Goal: Task Accomplishment & Management: Complete application form

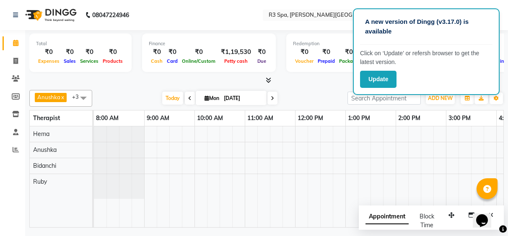
scroll to position [0, 294]
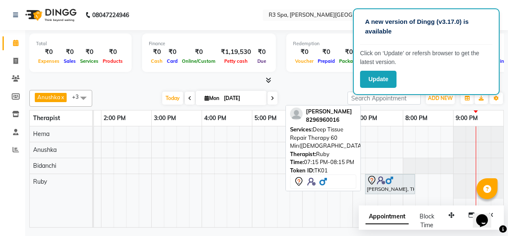
click at [379, 183] on img at bounding box center [381, 180] width 8 height 8
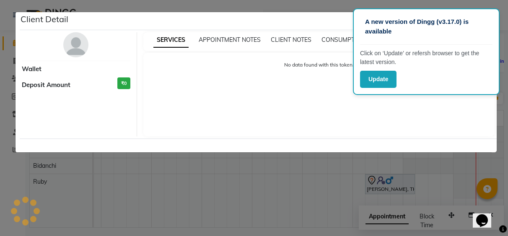
select select "7"
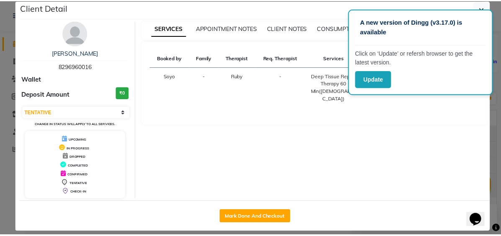
scroll to position [20, 0]
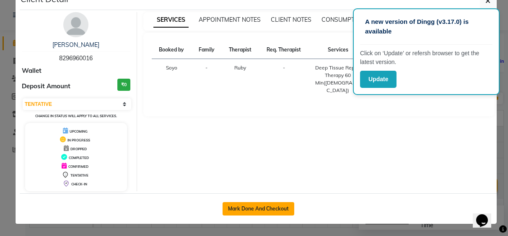
click at [273, 206] on button "Mark Done And Checkout" at bounding box center [258, 208] width 72 height 13
select select "service"
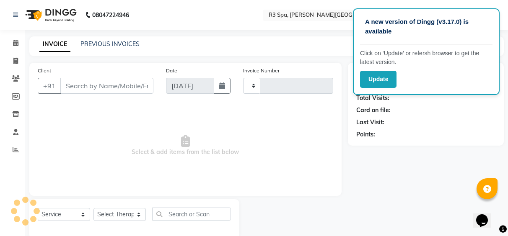
type input "0483"
select select "7789"
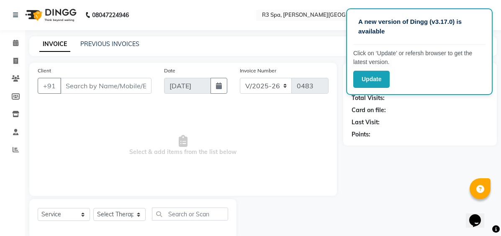
select select "71314"
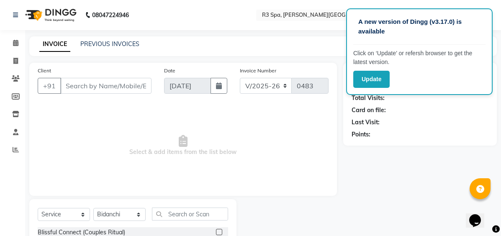
type input "82******16"
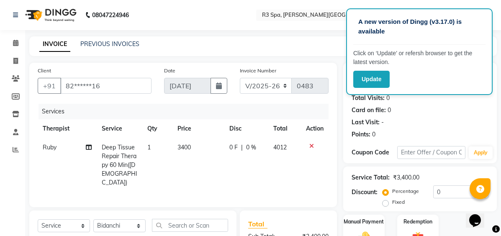
click at [444, 73] on div "Update" at bounding box center [420, 79] width 132 height 17
click at [454, 110] on div "Card on file: 0" at bounding box center [420, 110] width 137 height 9
click at [444, 192] on input "0" at bounding box center [461, 192] width 55 height 13
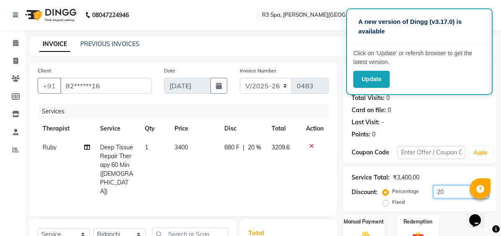
scroll to position [116, 0]
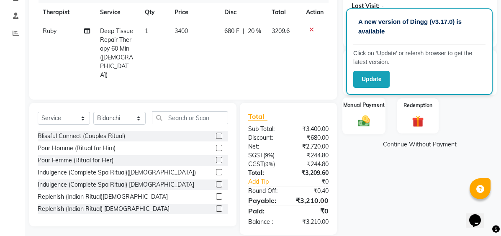
type input "20"
click at [369, 120] on img at bounding box center [363, 121] width 19 height 14
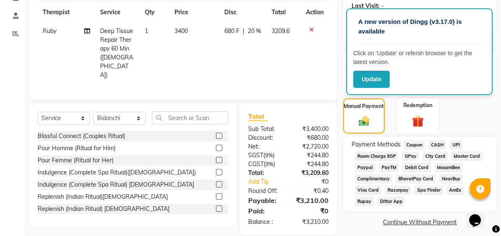
click at [460, 142] on span "UPI" at bounding box center [456, 145] width 13 height 10
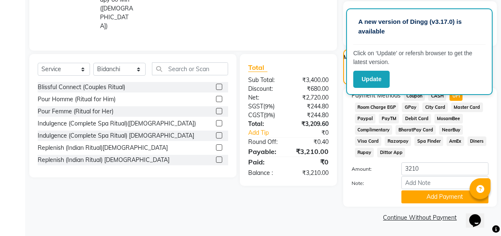
scroll to position [166, 0]
click at [426, 202] on button "Add Payment" at bounding box center [445, 196] width 87 height 13
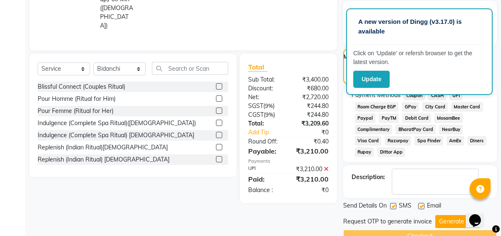
scroll to position [185, 0]
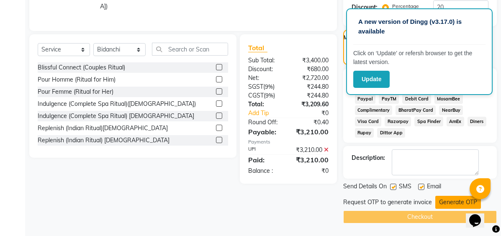
click at [450, 202] on button "Generate OTP" at bounding box center [459, 202] width 46 height 13
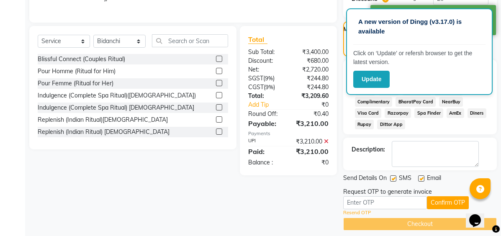
scroll to position [201, 0]
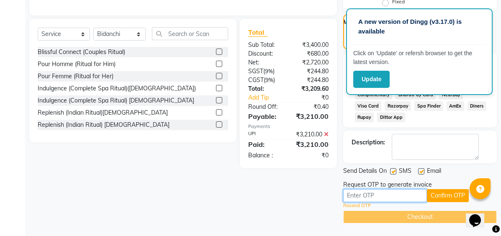
click at [364, 195] on input "text" at bounding box center [385, 195] width 84 height 13
click at [354, 196] on input "text" at bounding box center [385, 195] width 84 height 13
click at [439, 196] on button "Confirm OTP" at bounding box center [448, 195] width 42 height 13
click at [390, 194] on input "text" at bounding box center [385, 195] width 84 height 13
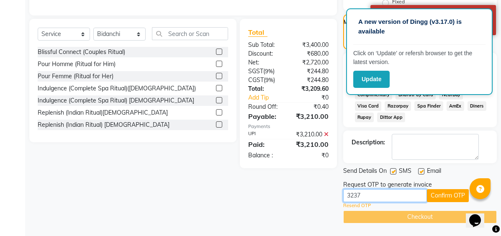
type input "3237"
click at [424, 219] on div "Checkout" at bounding box center [420, 217] width 154 height 13
click at [452, 194] on button "Confirm OTP" at bounding box center [448, 195] width 42 height 13
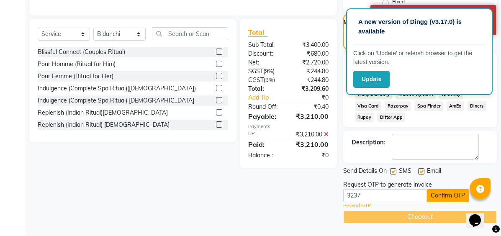
click at [452, 194] on button "Confirm OTP" at bounding box center [448, 195] width 42 height 13
click at [453, 194] on button "Confirm OTP" at bounding box center [448, 195] width 42 height 13
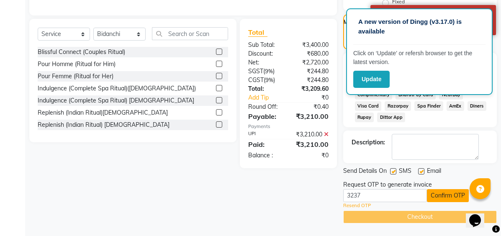
click at [453, 194] on button "Confirm OTP" at bounding box center [448, 195] width 42 height 13
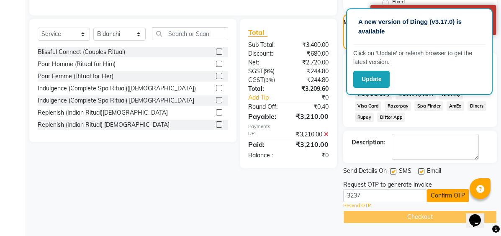
click at [445, 196] on button "Confirm OTP" at bounding box center [448, 195] width 42 height 13
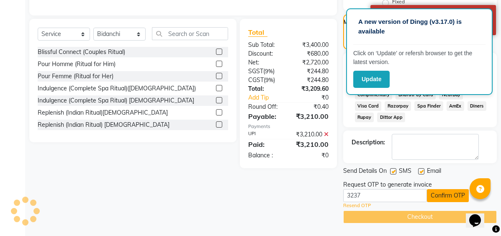
click at [445, 196] on button "Confirm OTP" at bounding box center [448, 195] width 42 height 13
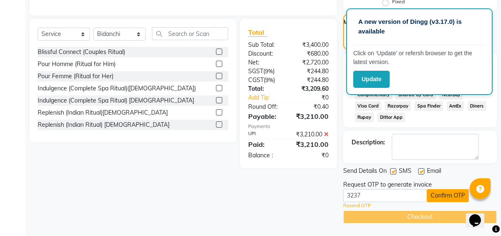
click at [445, 196] on button "Confirm OTP" at bounding box center [448, 195] width 42 height 13
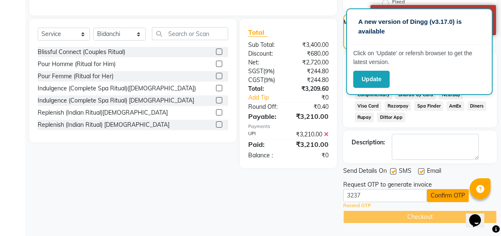
click at [445, 196] on button "Confirm OTP" at bounding box center [448, 195] width 42 height 13
click at [478, 80] on div "Update" at bounding box center [420, 79] width 132 height 17
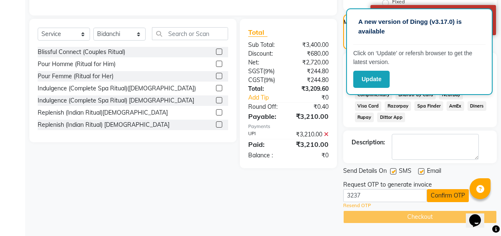
click at [449, 196] on button "Confirm OTP" at bounding box center [448, 195] width 42 height 13
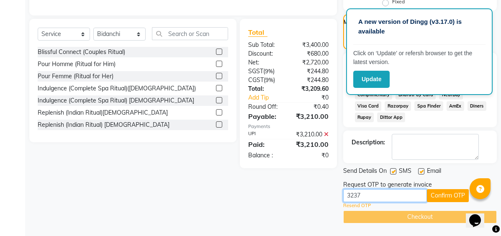
click at [393, 201] on input "3237" at bounding box center [385, 195] width 84 height 13
click at [447, 193] on button "Confirm OTP" at bounding box center [448, 195] width 42 height 13
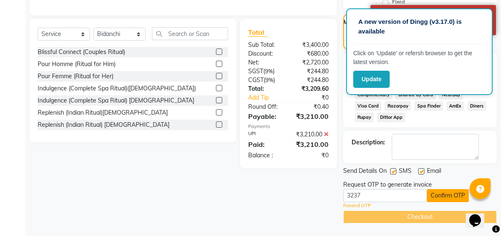
click at [447, 193] on button "Confirm OTP" at bounding box center [448, 195] width 42 height 13
click at [446, 193] on button "Confirm OTP" at bounding box center [448, 195] width 42 height 13
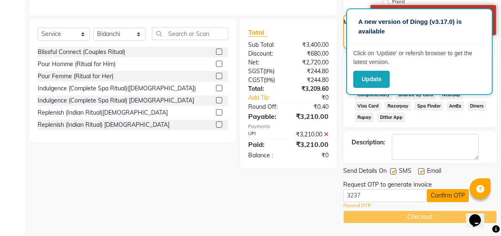
click at [445, 193] on button "Confirm OTP" at bounding box center [448, 195] width 42 height 13
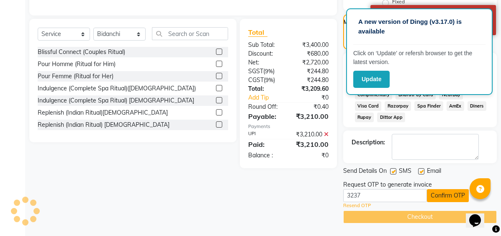
click at [445, 193] on button "Confirm OTP" at bounding box center [448, 195] width 42 height 13
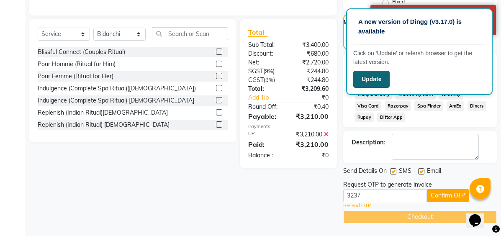
click at [380, 75] on button "Update" at bounding box center [372, 79] width 36 height 17
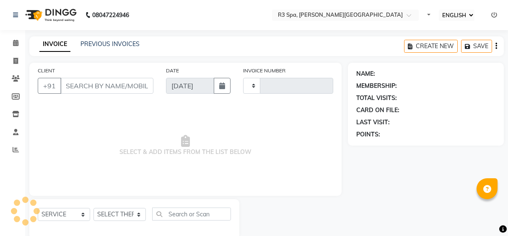
select select "ec"
select select "service"
type input "0483"
select select "7789"
select select "71314"
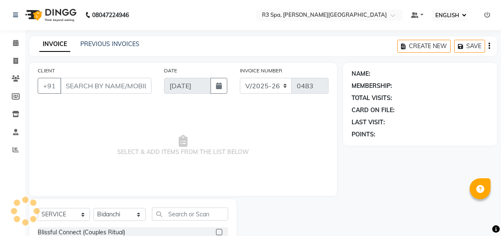
type input "82******16"
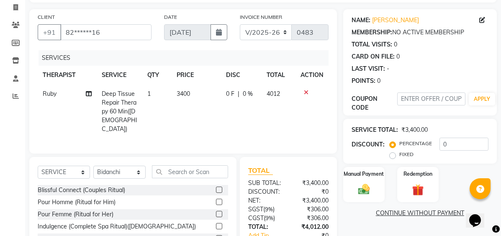
scroll to position [108, 0]
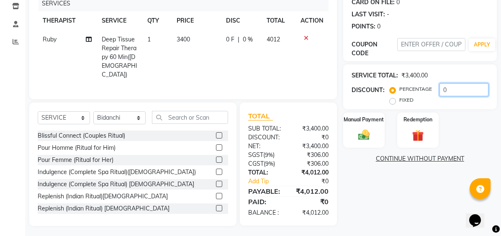
click at [456, 91] on input "0" at bounding box center [464, 89] width 49 height 13
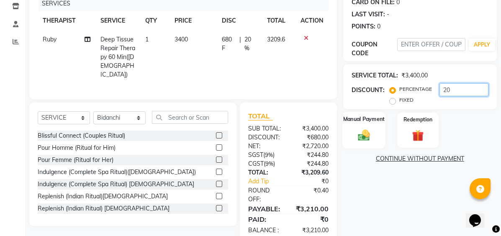
type input "20"
click at [366, 123] on label "Manual Payment" at bounding box center [364, 119] width 42 height 8
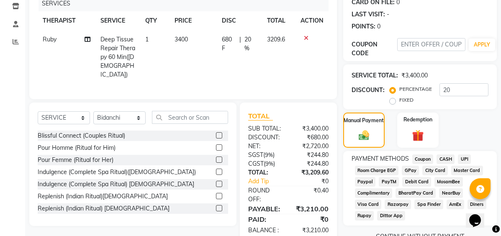
click at [465, 160] on span "UPI" at bounding box center [464, 160] width 13 height 10
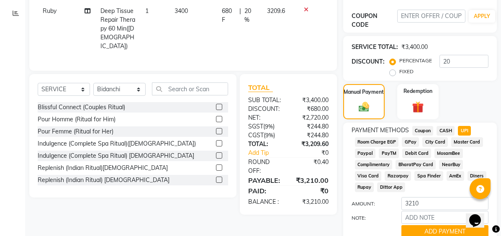
scroll to position [172, 0]
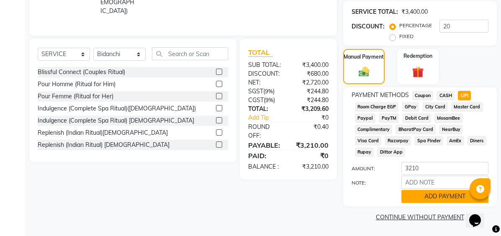
click at [436, 194] on button "ADD PAYMENT" at bounding box center [445, 196] width 87 height 13
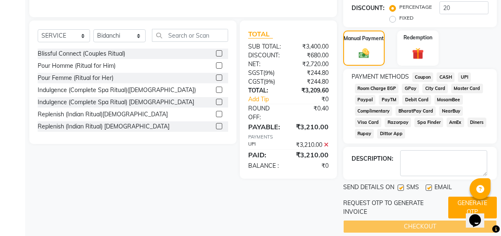
scroll to position [200, 0]
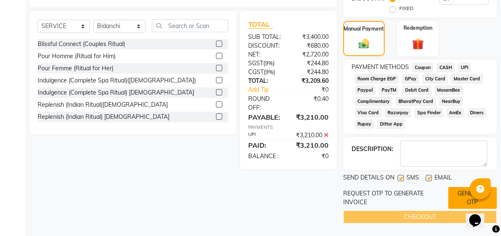
click at [460, 199] on button "GENERATE OTP" at bounding box center [473, 198] width 49 height 22
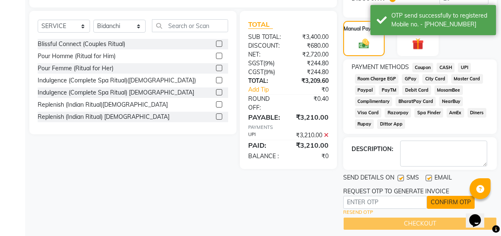
click at [456, 202] on button "CONFIRM OTP" at bounding box center [451, 202] width 48 height 13
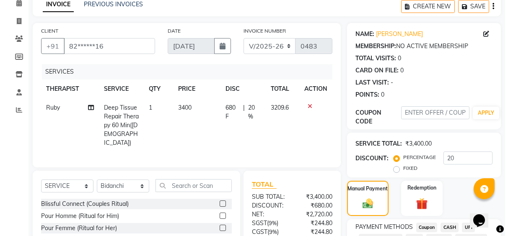
scroll to position [0, 0]
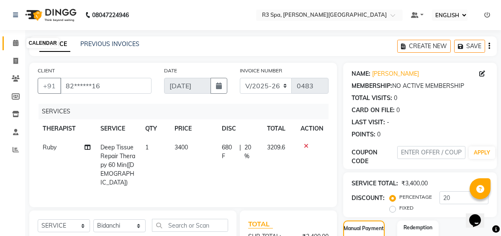
click at [15, 40] on icon at bounding box center [15, 43] width 5 height 6
click at [118, 40] on div "PREVIOUS INVOICES" at bounding box center [109, 44] width 59 height 9
click at [120, 43] on link "PREVIOUS INVOICES" at bounding box center [109, 44] width 59 height 8
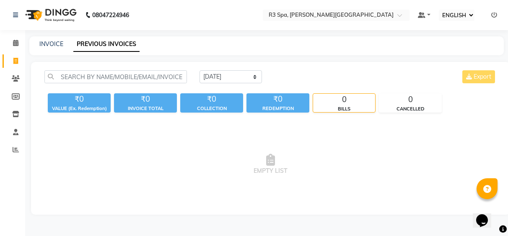
click at [144, 144] on span "EMPTY LIST" at bounding box center [270, 165] width 452 height 84
click at [17, 42] on icon at bounding box center [15, 43] width 5 height 6
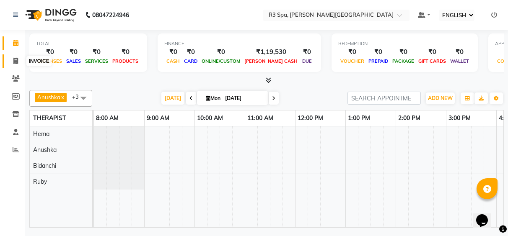
click at [21, 60] on span at bounding box center [15, 62] width 15 height 10
select select "service"
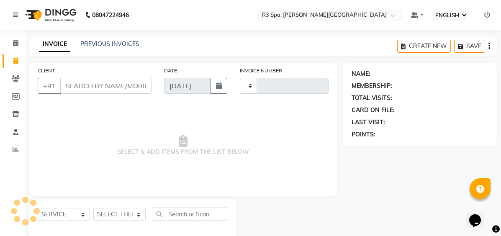
type input "0483"
select select "7789"
select select "71314"
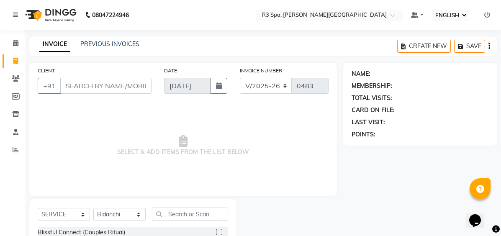
click at [110, 48] on div "PREVIOUS INVOICES" at bounding box center [109, 44] width 59 height 9
click at [110, 46] on link "PREVIOUS INVOICES" at bounding box center [109, 44] width 59 height 8
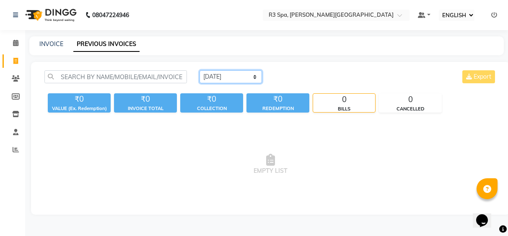
click at [252, 77] on select "TODAY YESTERDAY CUSTOM RANGE" at bounding box center [230, 76] width 62 height 13
click at [199, 70] on select "TODAY YESTERDAY CUSTOM RANGE" at bounding box center [230, 76] width 62 height 13
click at [185, 149] on span "EMPTY LIST" at bounding box center [270, 165] width 452 height 84
click at [50, 45] on link "INVOICE" at bounding box center [51, 44] width 24 height 8
select select "service"
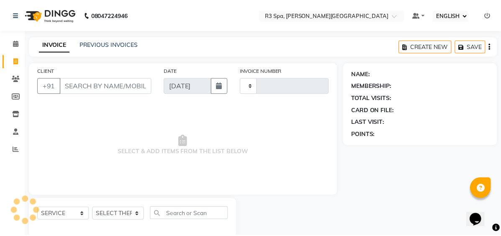
scroll to position [15, 0]
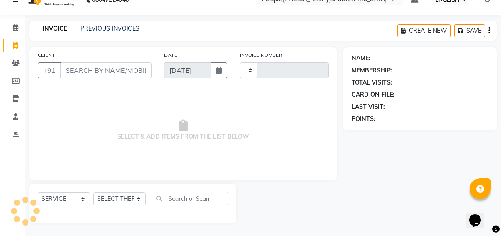
type input "0483"
select select "7789"
select select "71314"
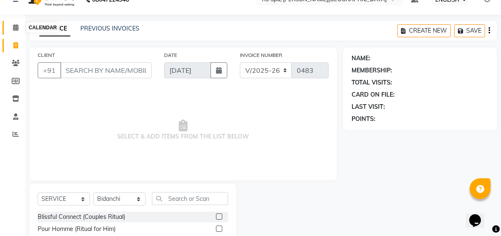
click at [17, 27] on icon at bounding box center [15, 27] width 5 height 6
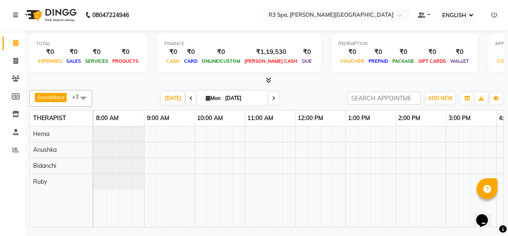
click at [495, 55] on div "1" at bounding box center [511, 52] width 33 height 10
click at [15, 54] on link "INVOICE" at bounding box center [13, 61] width 20 height 14
select select "service"
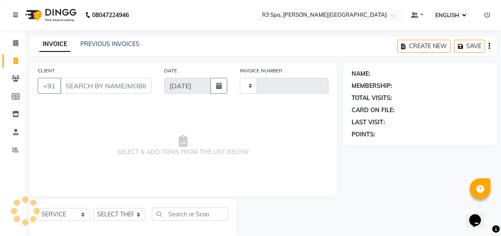
type input "0483"
select select "7789"
select select "71314"
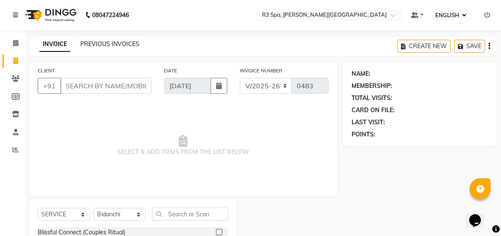
click at [93, 45] on link "PREVIOUS INVOICES" at bounding box center [109, 44] width 59 height 8
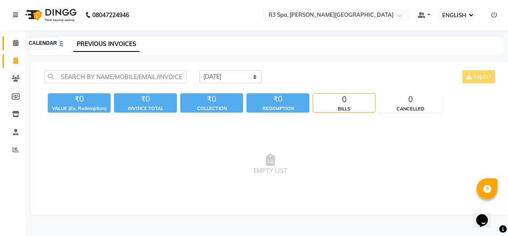
click at [16, 41] on icon at bounding box center [15, 43] width 5 height 6
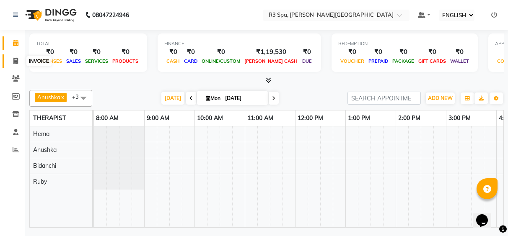
click at [16, 64] on icon at bounding box center [15, 61] width 5 height 6
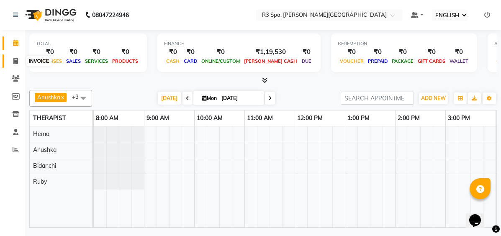
select select "7789"
select select "service"
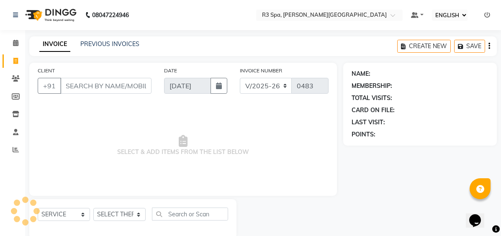
select select "71314"
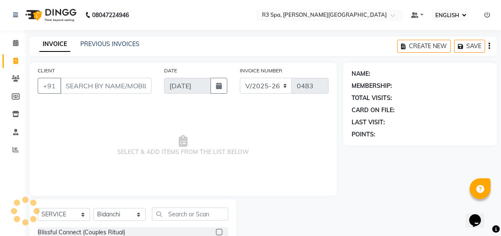
click at [106, 36] on div "INVOICE PREVIOUS INVOICES CREATE NEW SAVE" at bounding box center [263, 46] width 468 height 20
click at [116, 38] on div "INVOICE PREVIOUS INVOICES CREATE NEW SAVE" at bounding box center [263, 46] width 468 height 20
click at [120, 46] on link "PREVIOUS INVOICES" at bounding box center [109, 44] width 59 height 8
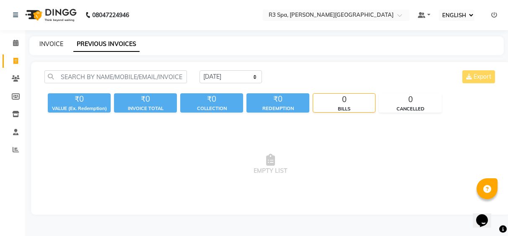
click at [57, 46] on link "INVOICE" at bounding box center [51, 44] width 24 height 8
select select "service"
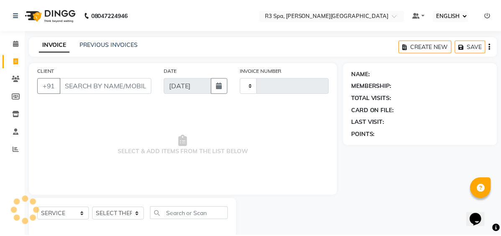
scroll to position [15, 0]
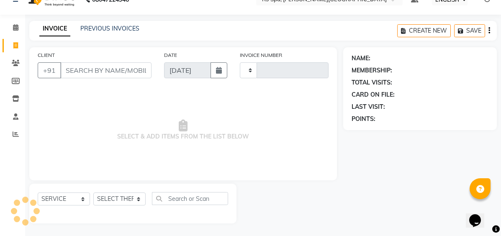
type input "0483"
select select "7789"
select select "71314"
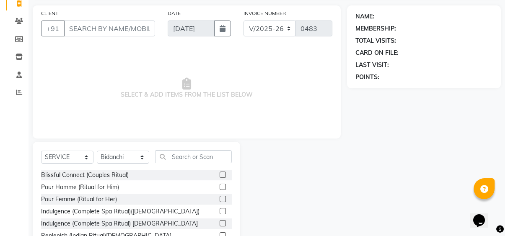
scroll to position [0, 0]
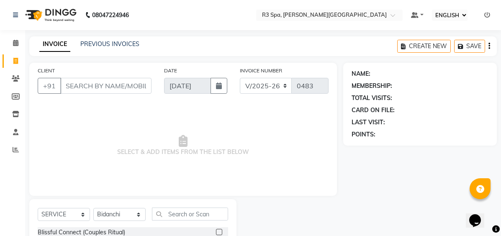
click at [76, 85] on input "CLIENT" at bounding box center [105, 86] width 91 height 16
click at [16, 42] on icon at bounding box center [15, 43] width 5 height 6
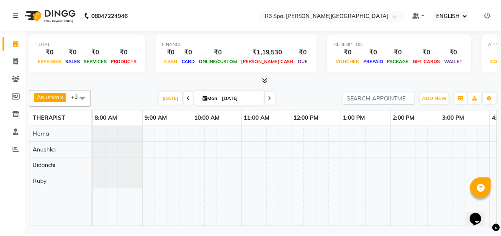
scroll to position [0, 294]
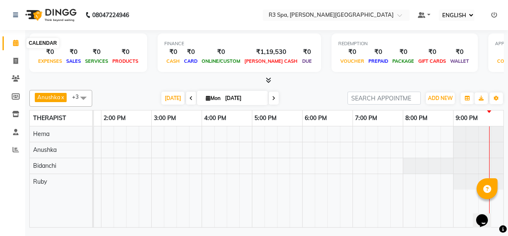
click at [16, 43] on icon at bounding box center [15, 43] width 5 height 6
click at [20, 62] on span at bounding box center [15, 62] width 15 height 10
select select "7789"
select select "service"
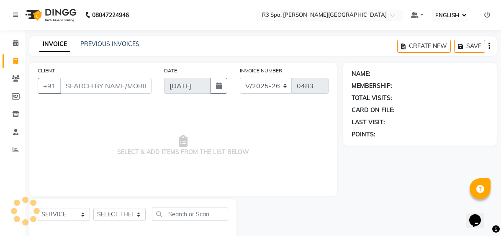
select select "71314"
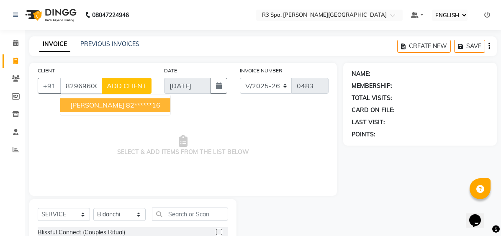
click at [126, 101] on ngb-highlight "82******16" at bounding box center [143, 105] width 34 height 8
type input "82******16"
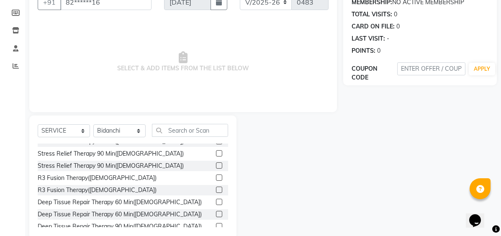
scroll to position [293, 0]
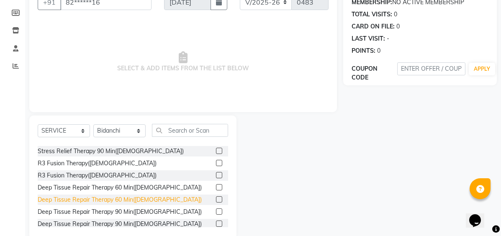
click at [92, 196] on div "Deep Tissue Repair Therapy 60 Min([DEMOGRAPHIC_DATA])" at bounding box center [120, 200] width 164 height 9
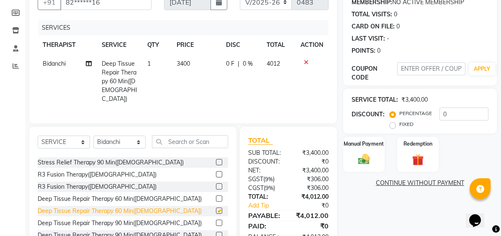
checkbox input "false"
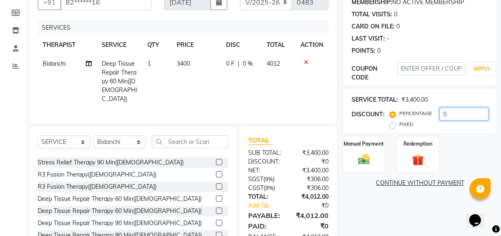
click at [445, 113] on input "0" at bounding box center [464, 114] width 49 height 13
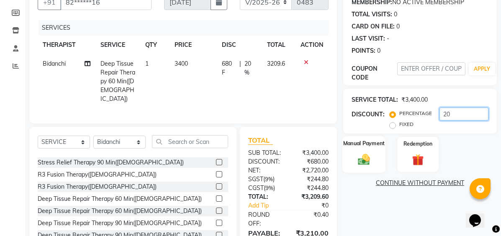
type input "20"
click at [360, 147] on label "Manual Payment" at bounding box center [364, 143] width 42 height 8
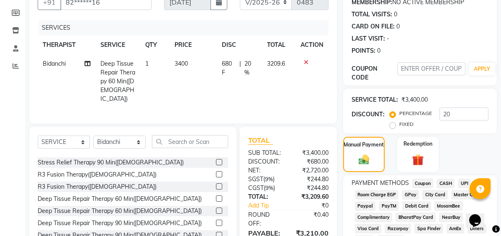
click at [465, 182] on span "UPI" at bounding box center [464, 184] width 13 height 10
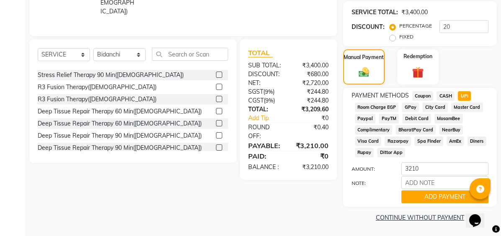
scroll to position [172, 0]
click at [443, 196] on button "ADD PAYMENT" at bounding box center [445, 196] width 87 height 13
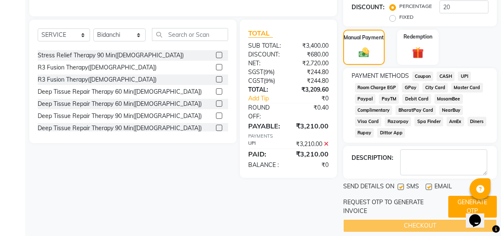
scroll to position [200, 0]
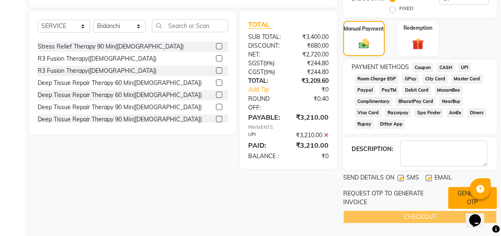
click at [457, 196] on button "GENERATE OTP" at bounding box center [473, 198] width 49 height 22
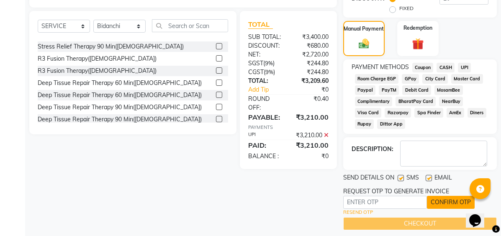
click at [445, 207] on button "CONFIRM OTP" at bounding box center [451, 202] width 48 height 13
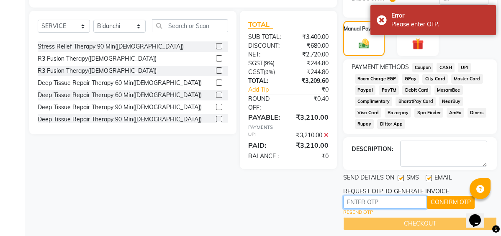
click at [402, 202] on input "text" at bounding box center [385, 202] width 84 height 13
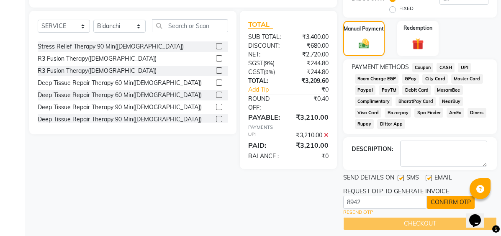
click at [456, 202] on button "CONFIRM OTP" at bounding box center [451, 202] width 48 height 13
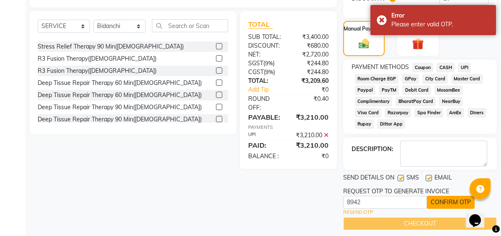
click at [456, 202] on button "CONFIRM OTP" at bounding box center [451, 202] width 48 height 13
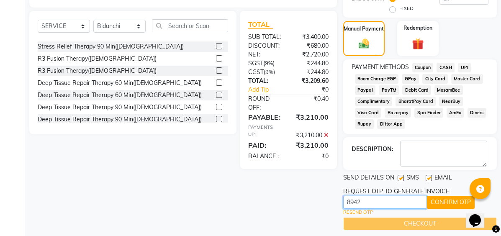
click at [393, 200] on input "8942" at bounding box center [385, 202] width 84 height 13
type input "8"
click at [450, 201] on button "CONFIRM OTP" at bounding box center [451, 202] width 48 height 13
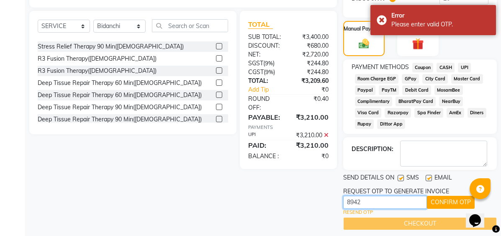
click at [415, 204] on input "8942" at bounding box center [385, 202] width 84 height 13
type input "8"
click at [444, 200] on button "CONFIRM OTP" at bounding box center [451, 202] width 48 height 13
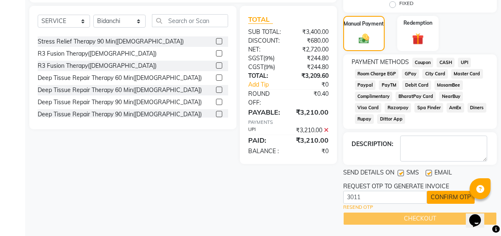
scroll to position [207, 0]
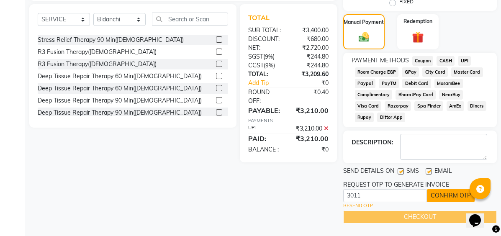
click at [447, 197] on button "CONFIRM OTP" at bounding box center [451, 195] width 48 height 13
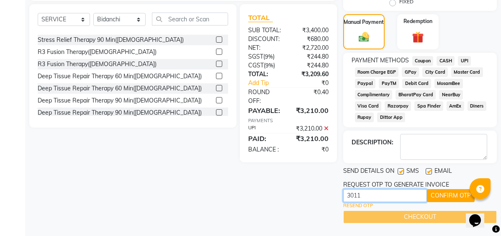
click at [410, 197] on input "3011" at bounding box center [385, 195] width 84 height 13
type input "3"
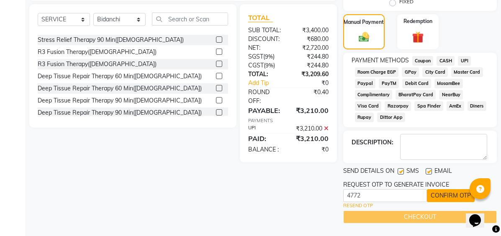
click at [455, 197] on button "CONFIRM OTP" at bounding box center [451, 195] width 48 height 13
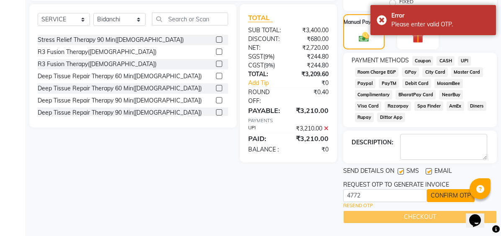
click at [455, 197] on button "CONFIRM OTP" at bounding box center [451, 195] width 48 height 13
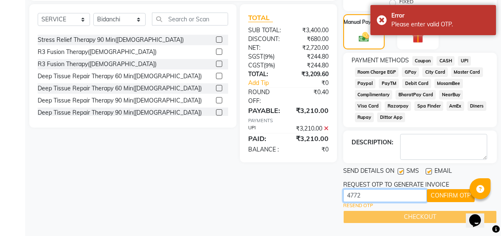
click at [397, 195] on input "4772" at bounding box center [385, 195] width 84 height 13
type input "4"
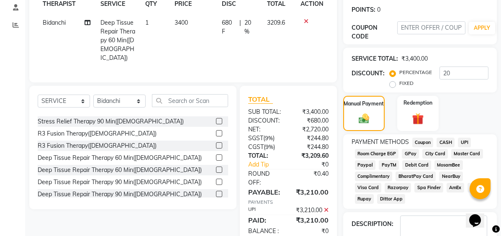
scroll to position [126, 0]
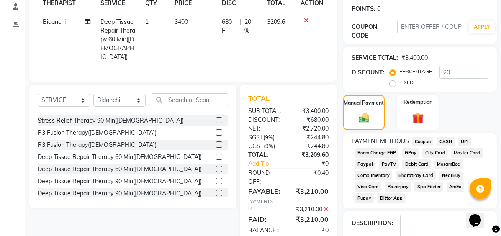
click at [462, 142] on span "UPI" at bounding box center [464, 142] width 13 height 10
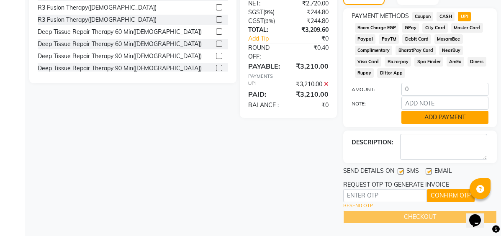
click at [437, 115] on button "ADD PAYMENT" at bounding box center [445, 117] width 87 height 13
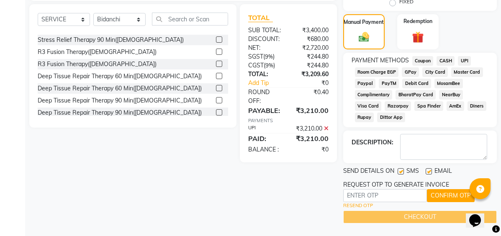
scroll to position [207, 0]
click at [447, 191] on button "CONFIRM OTP" at bounding box center [451, 195] width 48 height 13
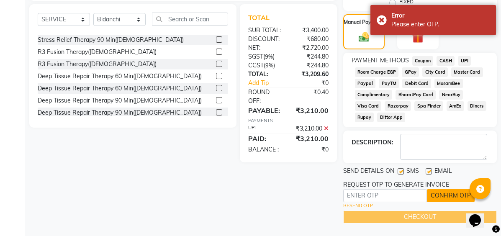
click at [440, 196] on button "CONFIRM OTP" at bounding box center [451, 195] width 48 height 13
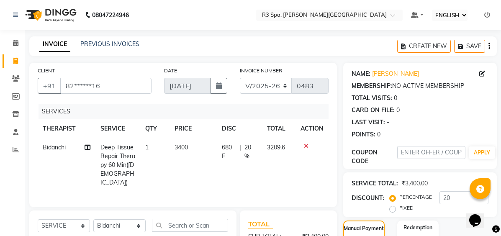
scroll to position [126, 0]
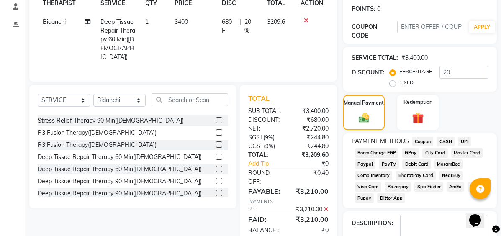
click at [467, 142] on span "UPI" at bounding box center [464, 142] width 13 height 10
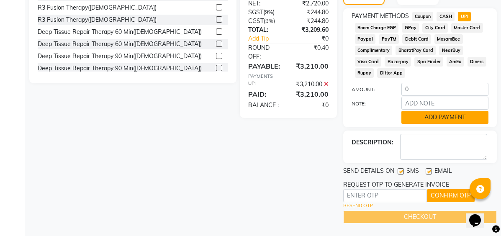
click at [442, 120] on button "ADD PAYMENT" at bounding box center [445, 117] width 87 height 13
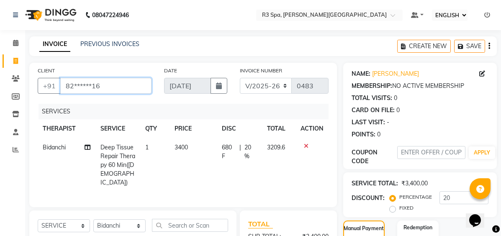
click at [145, 86] on input "82******16" at bounding box center [105, 86] width 91 height 16
